Goal: Register for event/course: Sign up to attend an event or enroll in a course

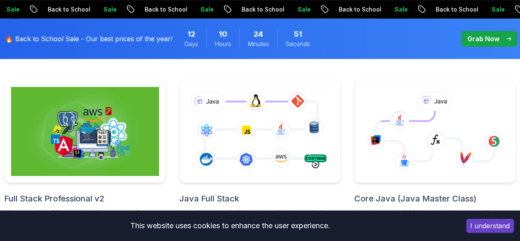
scroll to position [247, 0]
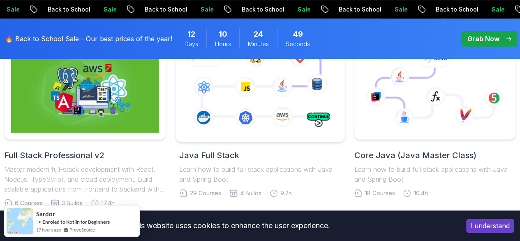
drag, startPoint x: 0, startPoint y: 0, endPoint x: 244, endPoint y: 107, distance: 266.9
click at [244, 107] on icon at bounding box center [260, 88] width 159 height 88
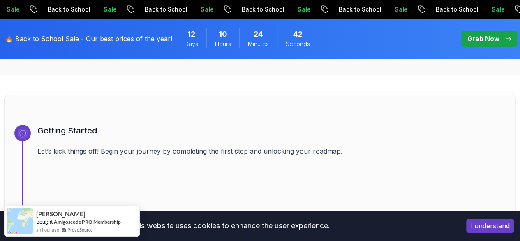
scroll to position [260, 0]
click at [64, 137] on div "Getting Started Let’s kick things off! Begin your journey by completing the fir…" at bounding box center [271, 176] width 469 height 103
click at [19, 137] on div at bounding box center [22, 133] width 7 height 7
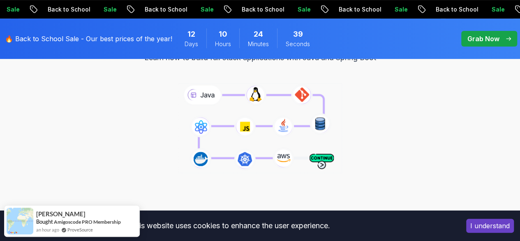
scroll to position [116, 0]
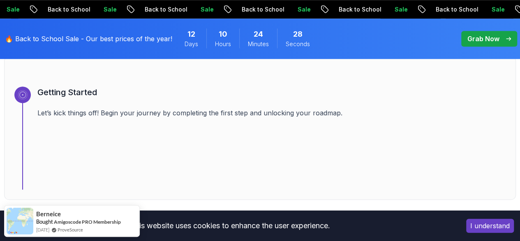
scroll to position [300, 0]
click at [484, 230] on button "I understand" at bounding box center [491, 225] width 48 height 14
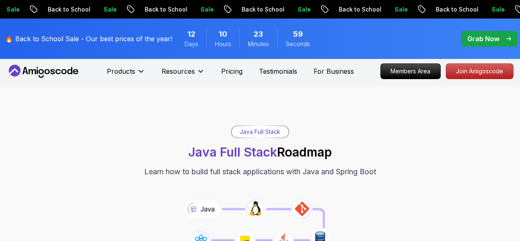
scroll to position [0, 0]
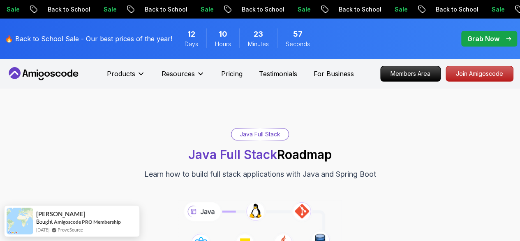
click at [249, 139] on div "Java Full Stack" at bounding box center [260, 134] width 57 height 12
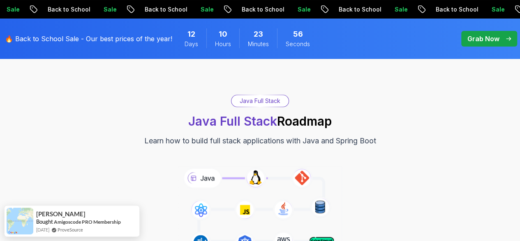
scroll to position [34, 0]
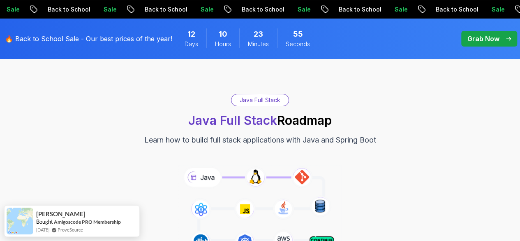
click at [204, 173] on icon at bounding box center [260, 210] width 167 height 93
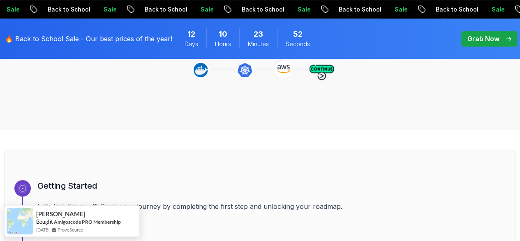
scroll to position [156, 0]
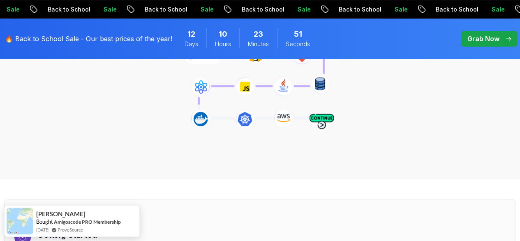
click at [318, 118] on icon at bounding box center [260, 88] width 167 height 93
click at [321, 126] on icon at bounding box center [260, 88] width 167 height 93
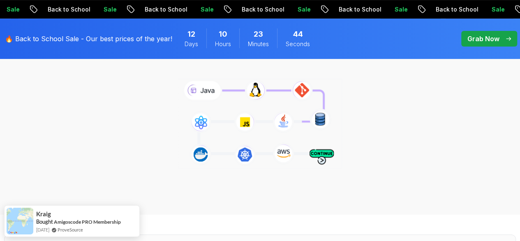
scroll to position [0, 0]
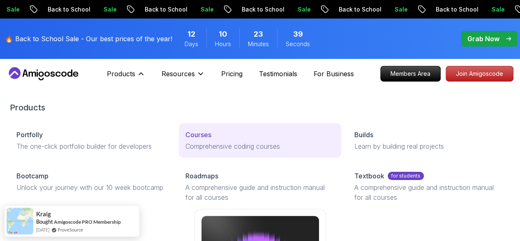
click at [179, 143] on link "Courses Comprehensive coding courses" at bounding box center [260, 140] width 163 height 35
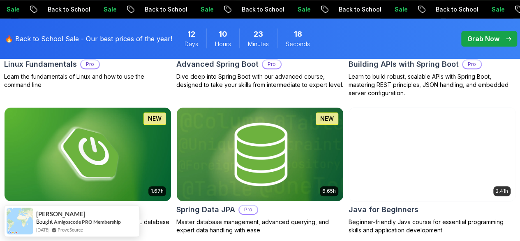
scroll to position [379, 0]
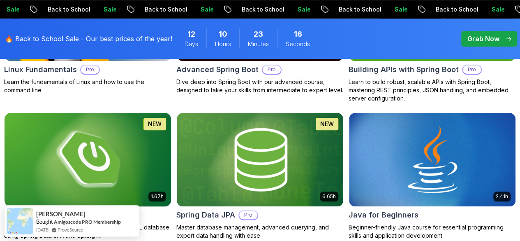
click at [175, 126] on img at bounding box center [87, 159] width 175 height 98
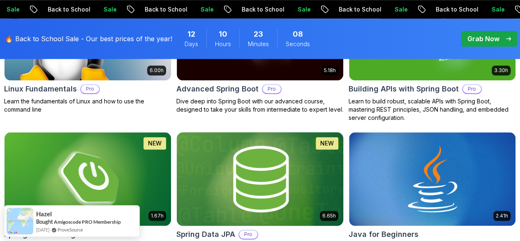
scroll to position [360, 0]
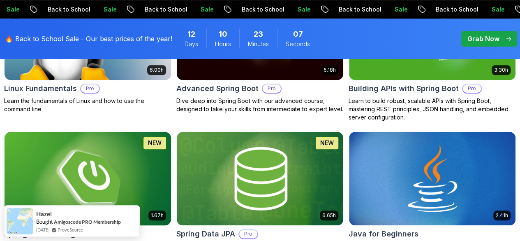
click at [175, 140] on img at bounding box center [87, 178] width 175 height 98
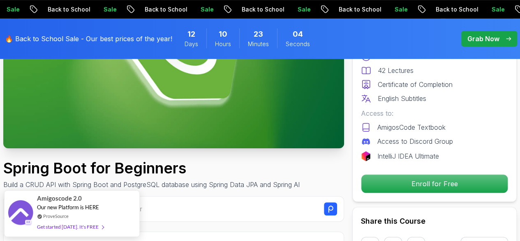
scroll to position [160, 0]
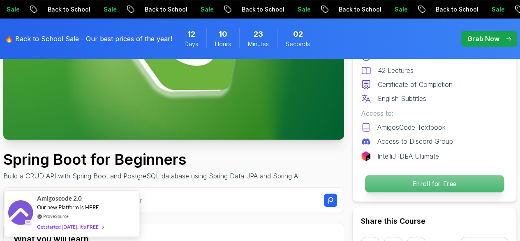
click at [409, 190] on p "Enroll for Free" at bounding box center [434, 183] width 139 height 17
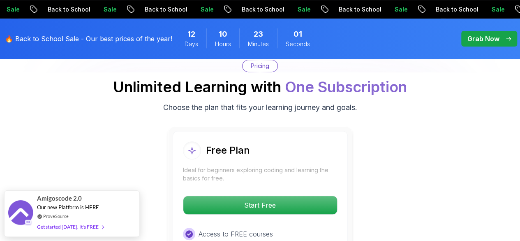
scroll to position [1711, 0]
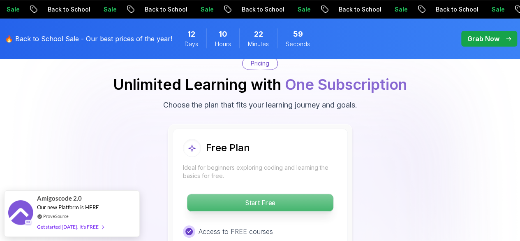
click at [307, 197] on p "Start Free" at bounding box center [260, 202] width 146 height 17
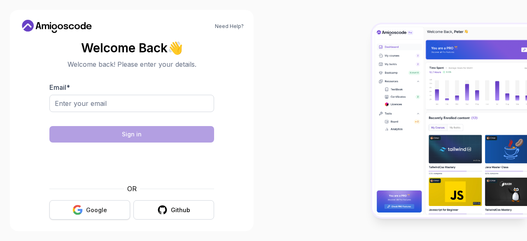
click at [82, 213] on icon "button" at bounding box center [77, 209] width 10 height 10
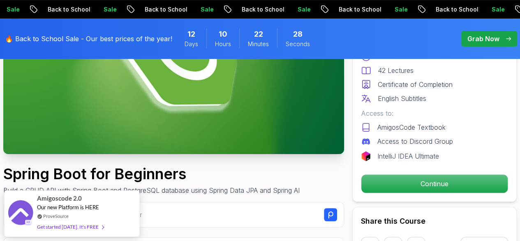
scroll to position [150, 0]
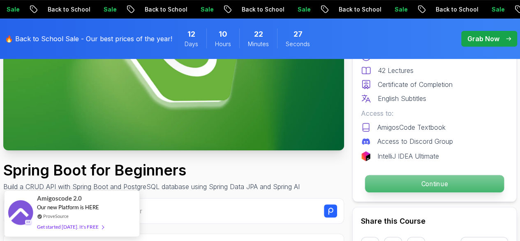
click at [402, 181] on p "Continue" at bounding box center [434, 183] width 139 height 17
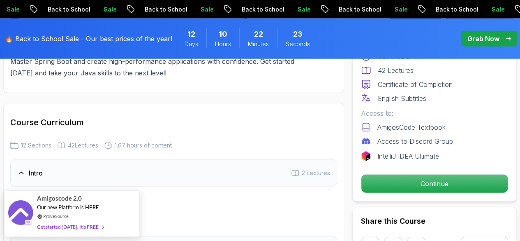
scroll to position [1038, 0]
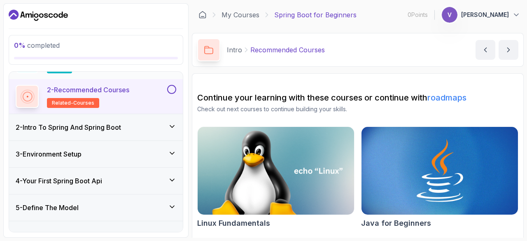
scroll to position [53, 0]
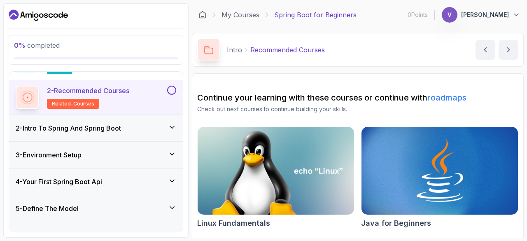
click at [147, 125] on div "2 - Intro To Spring And Spring Boot" at bounding box center [96, 128] width 160 height 10
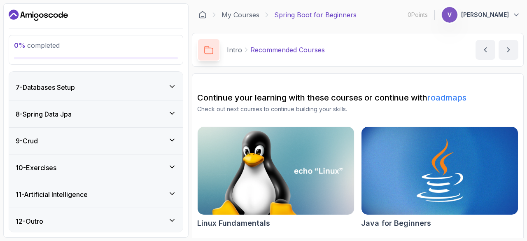
scroll to position [0, 0]
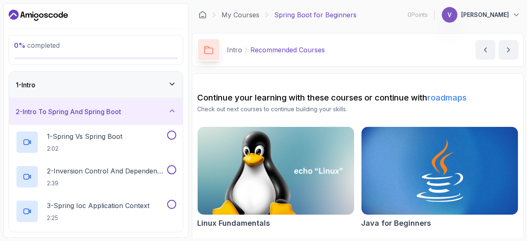
click at [153, 84] on div "1 - Intro" at bounding box center [96, 85] width 160 height 10
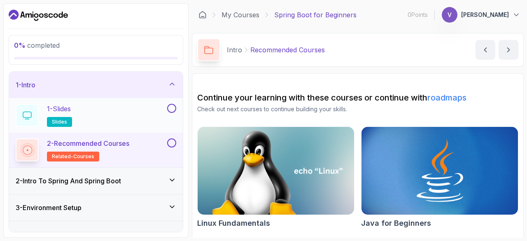
click at [143, 109] on div "1 - Slides slides" at bounding box center [91, 115] width 150 height 23
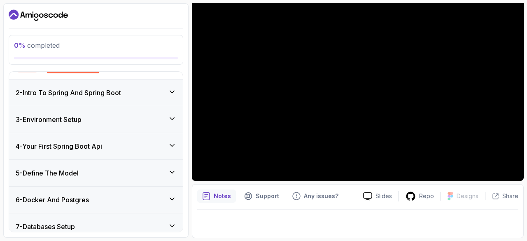
scroll to position [79, 0]
click at [141, 97] on div "2 - Intro To Spring And Spring Boot" at bounding box center [96, 92] width 174 height 26
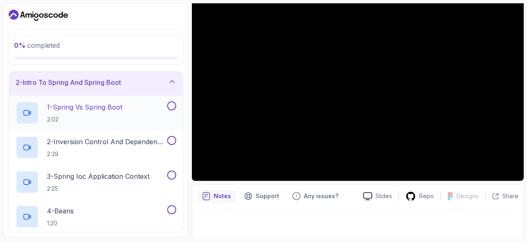
scroll to position [30, 0]
click at [129, 113] on div "1 - Spring Vs Spring Boot 2:02" at bounding box center [91, 112] width 150 height 23
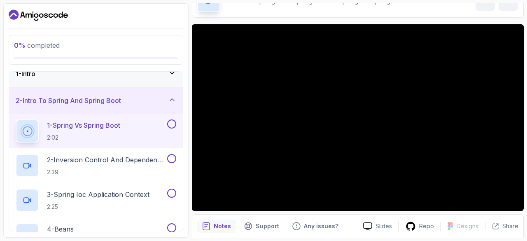
scroll to position [49, 0]
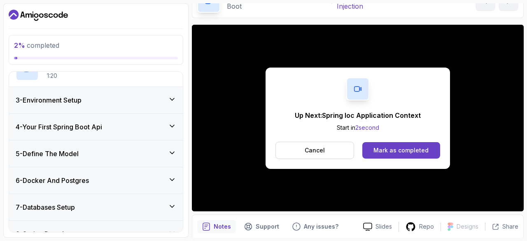
scroll to position [144, 0]
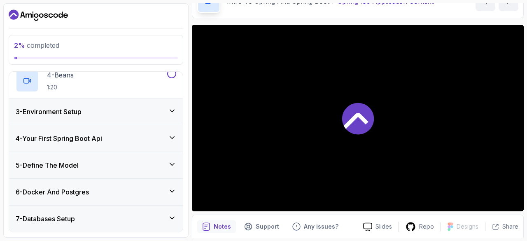
scroll to position [165, 0]
